Goal: Information Seeking & Learning: Learn about a topic

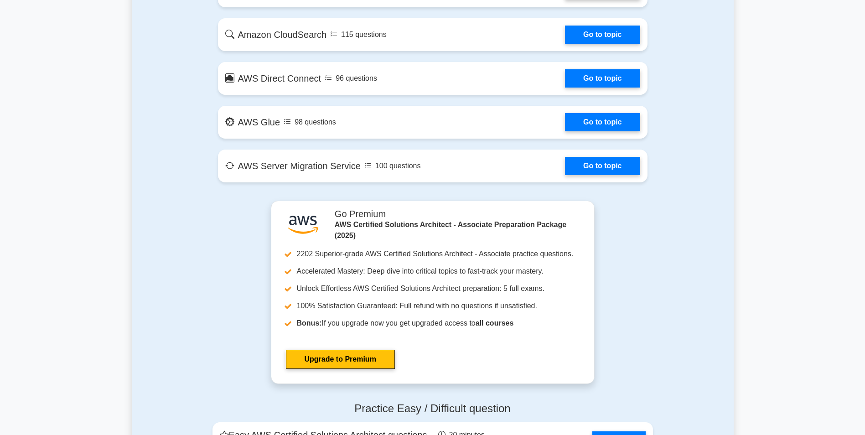
scroll to position [1597, 0]
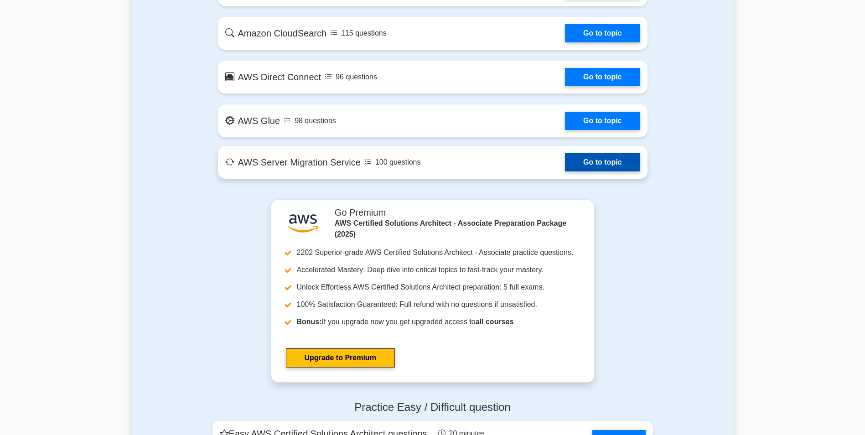
click at [623, 159] on link "Go to topic" at bounding box center [602, 162] width 75 height 18
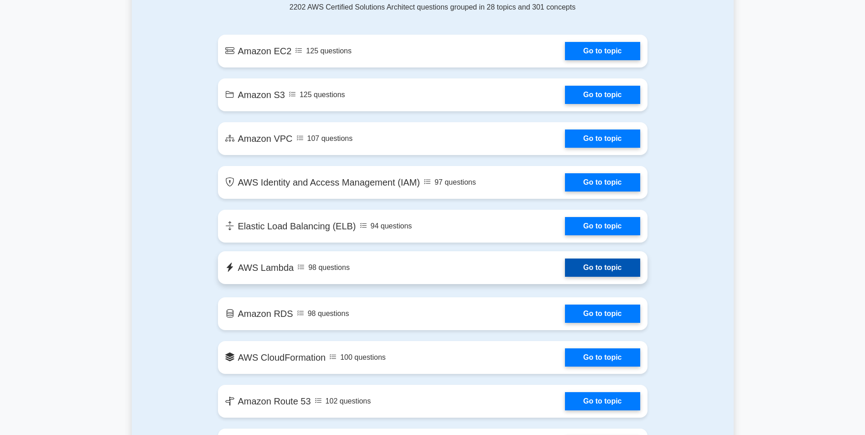
scroll to position [456, 0]
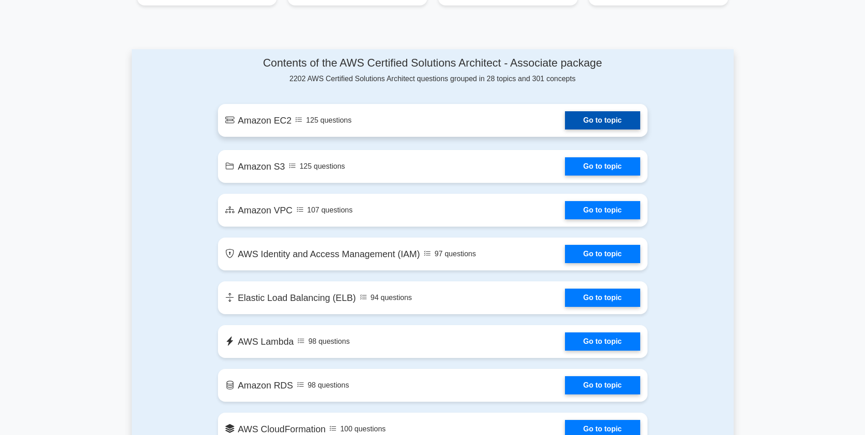
click at [621, 120] on link "Go to topic" at bounding box center [602, 120] width 75 height 18
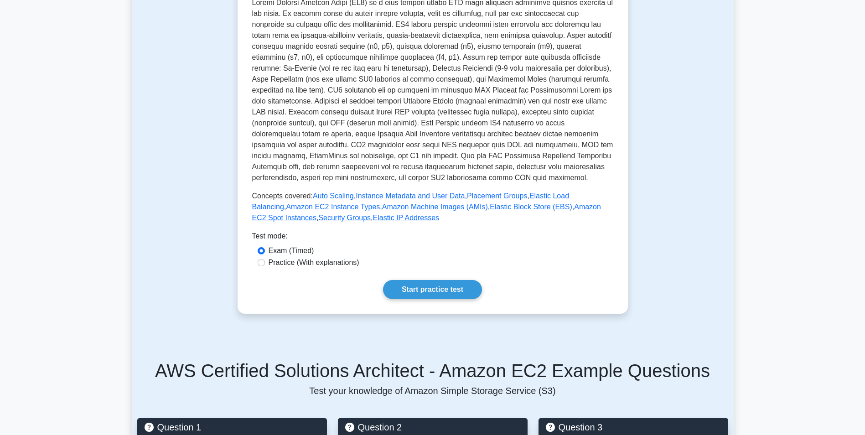
scroll to position [228, 0]
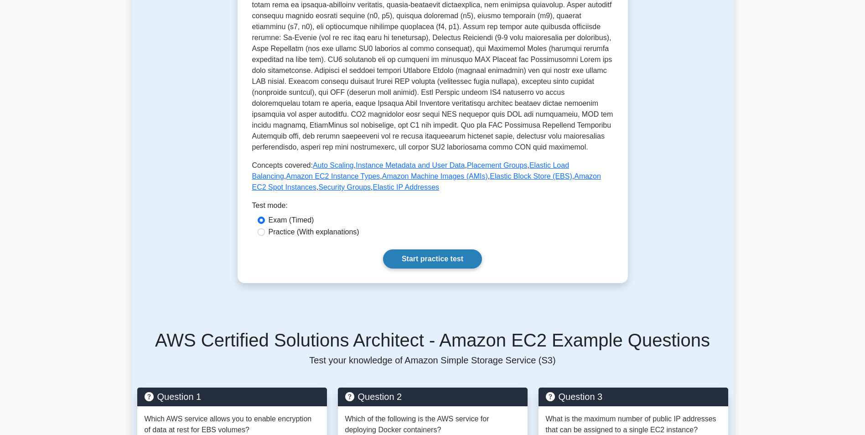
click at [432, 255] on link "Start practice test" at bounding box center [432, 259] width 99 height 19
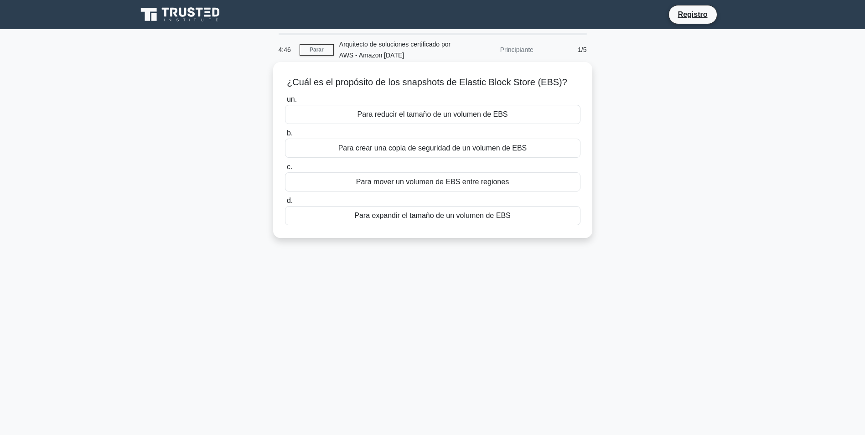
click at [427, 112] on div "Para reducir el tamaño de un volumen de EBS" at bounding box center [433, 114] width 296 height 19
click at [285, 103] on input "un. Para reducir el tamaño de un volumen de EBS" at bounding box center [285, 100] width 0 height 6
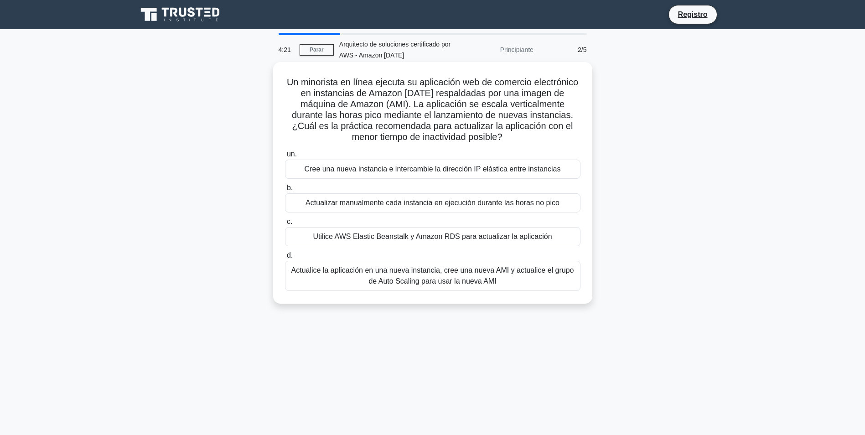
click at [500, 273] on div "Actualice la aplicación en una nueva instancia, cree una nueva AMI y actualice …" at bounding box center [433, 276] width 296 height 30
click at [285, 259] on input "d. Actualice la aplicación en una nueva instancia, cree una nueva AMI y actuali…" at bounding box center [285, 256] width 0 height 6
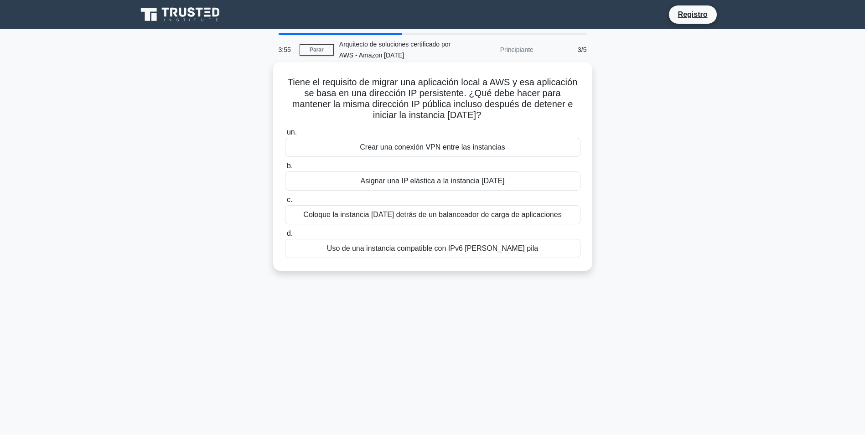
click at [494, 178] on div "Asignar una IP elástica a la instancia EC2" at bounding box center [433, 181] width 296 height 19
click at [285, 169] on input "b. Asignar una IP elástica a la instancia EC2" at bounding box center [285, 166] width 0 height 6
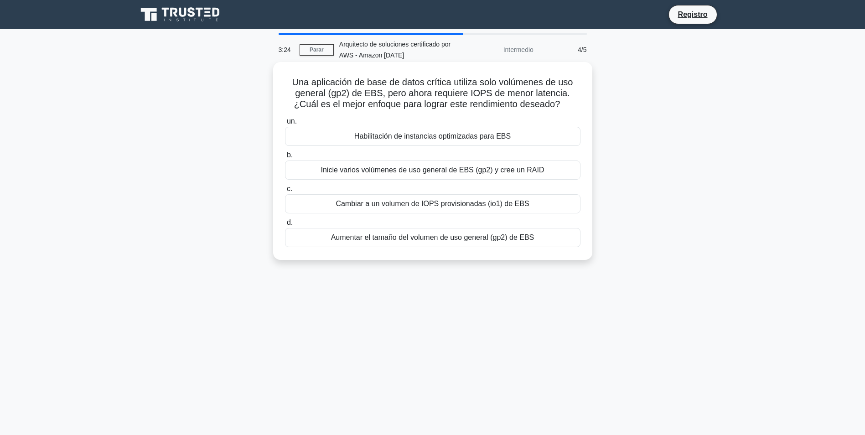
click at [519, 140] on div "Habilitación de instancias optimizadas para EBS" at bounding box center [433, 136] width 296 height 19
click at [285, 125] on input "un. Habilitación de instancias optimizadas para EBS" at bounding box center [285, 122] width 0 height 6
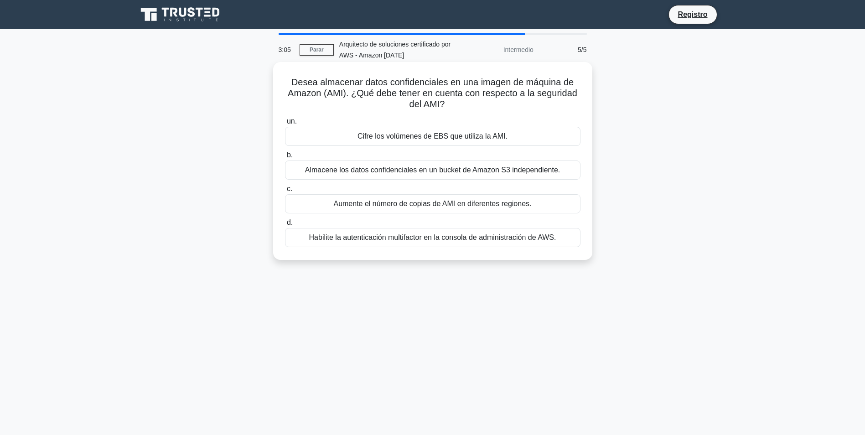
click at [549, 168] on div "Almacene los datos confidenciales en un bucket de Amazon S3 independiente." at bounding box center [433, 170] width 296 height 19
click at [285, 158] on input "b. Almacene los datos confidenciales en un bucket de Amazon S3 independiente." at bounding box center [285, 155] width 0 height 6
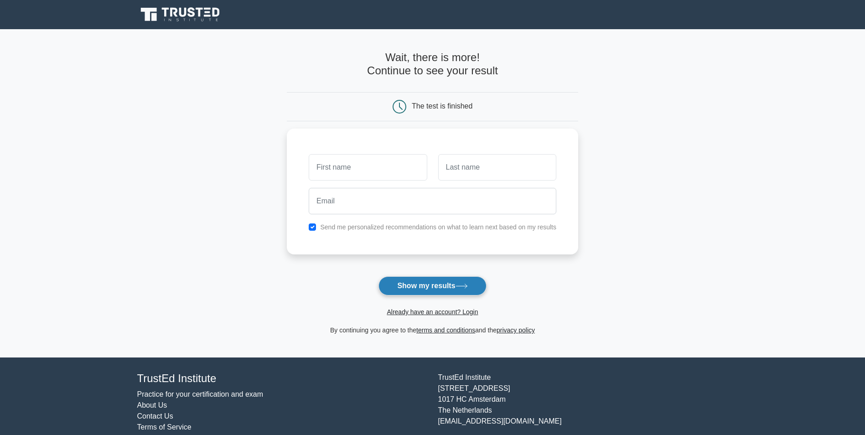
click at [464, 283] on button "Show my results" at bounding box center [433, 285] width 108 height 19
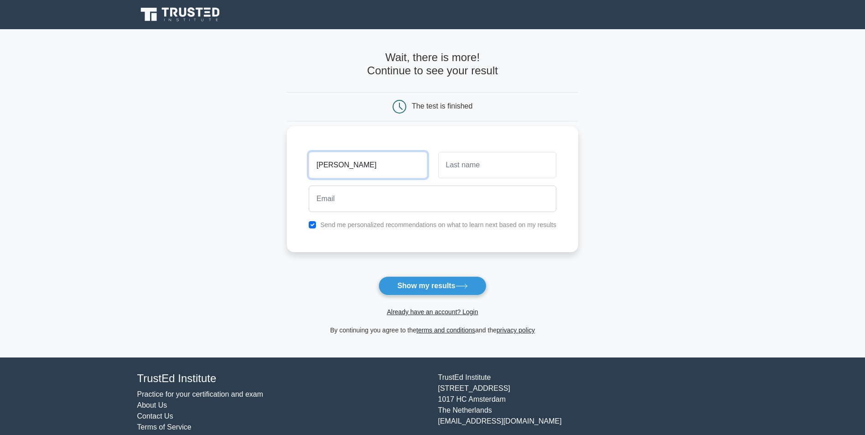
type input "sada"
click at [499, 173] on input "text" at bounding box center [497, 165] width 118 height 26
type input "asdad"
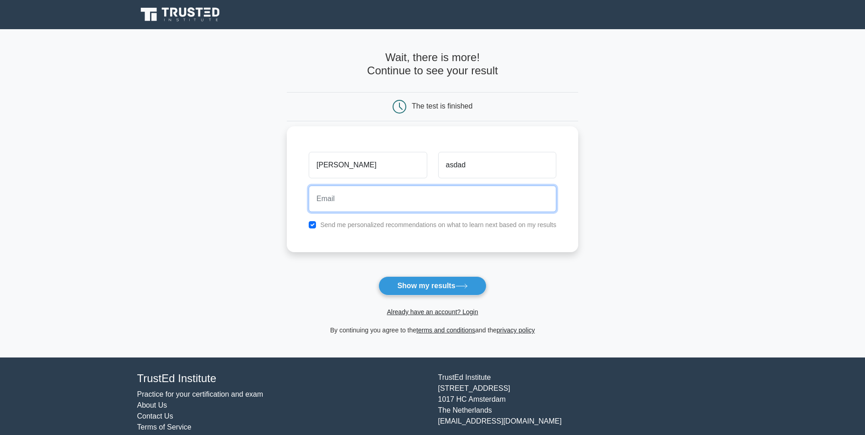
click at [424, 199] on input "email" at bounding box center [433, 199] width 248 height 26
click at [488, 206] on input "email" at bounding box center [433, 199] width 248 height 26
type input "sfdssf@utpl.com"
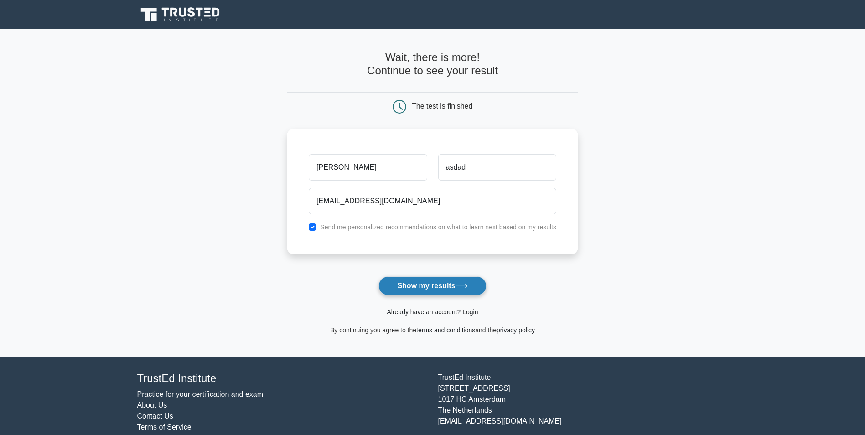
click at [481, 287] on button "Show my results" at bounding box center [433, 285] width 108 height 19
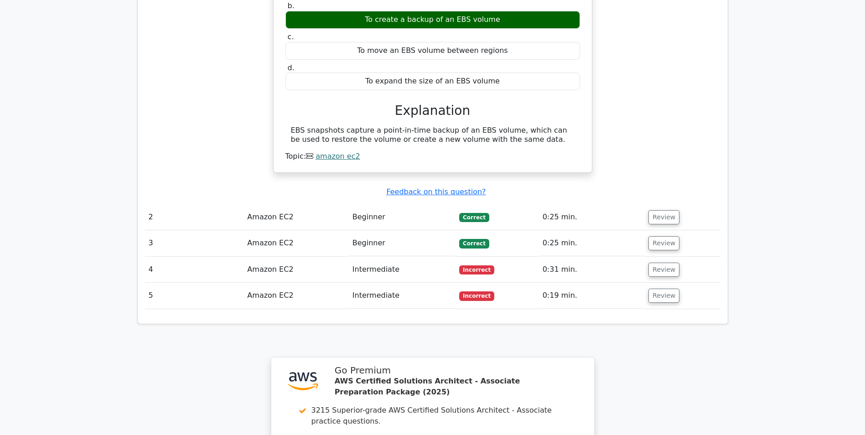
scroll to position [878, 0]
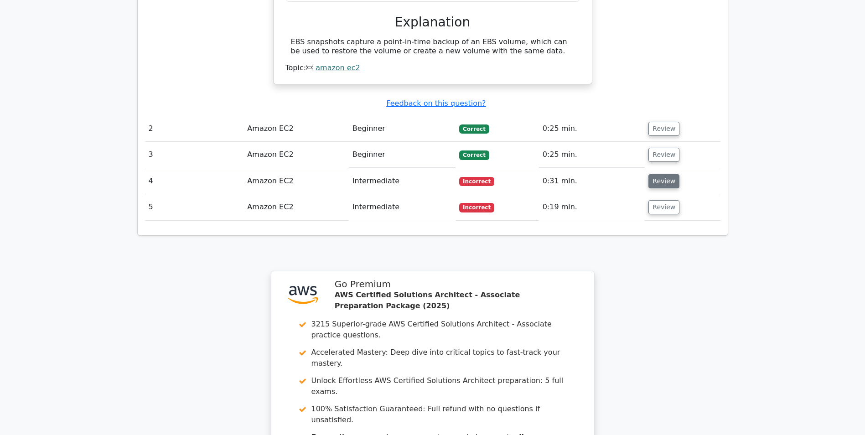
click at [671, 174] on button "Review" at bounding box center [664, 181] width 31 height 14
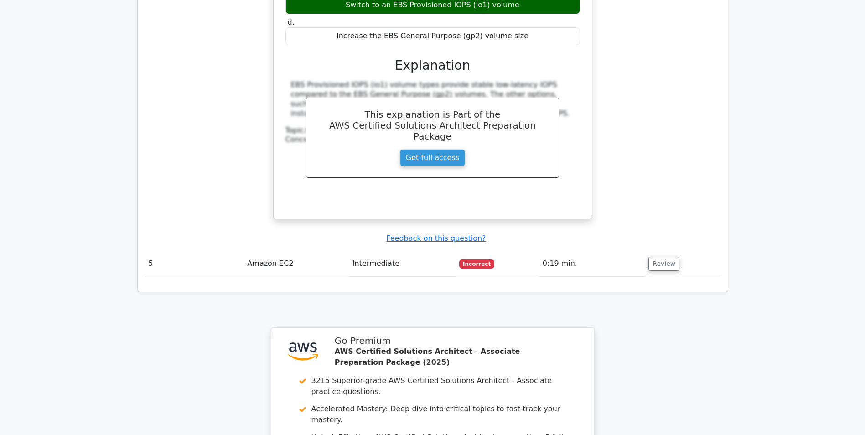
scroll to position [1211, 0]
click at [663, 257] on button "Review" at bounding box center [664, 264] width 31 height 14
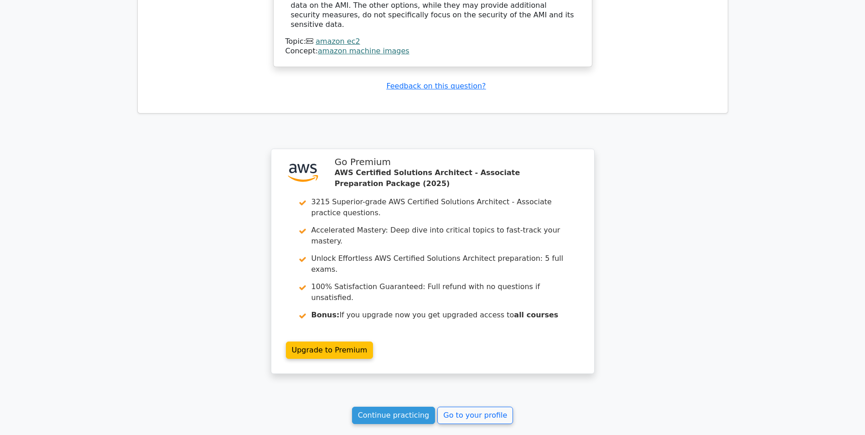
scroll to position [1713, 0]
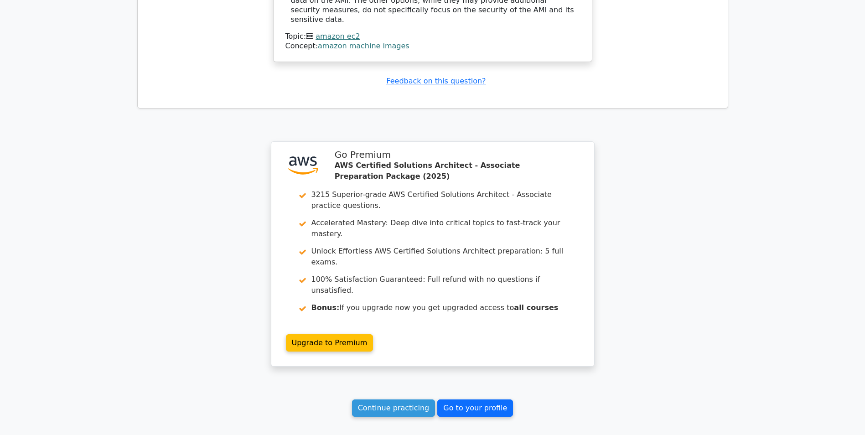
click at [478, 400] on link "Go to your profile" at bounding box center [475, 408] width 76 height 17
